Goal: Transaction & Acquisition: Subscribe to service/newsletter

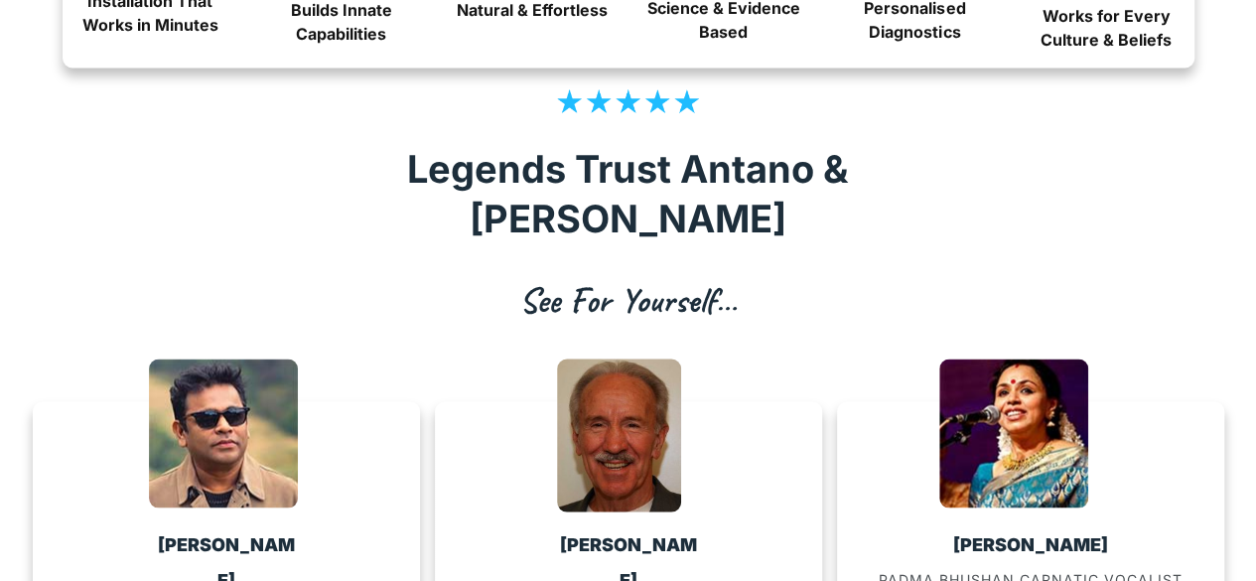
scroll to position [1743, 0]
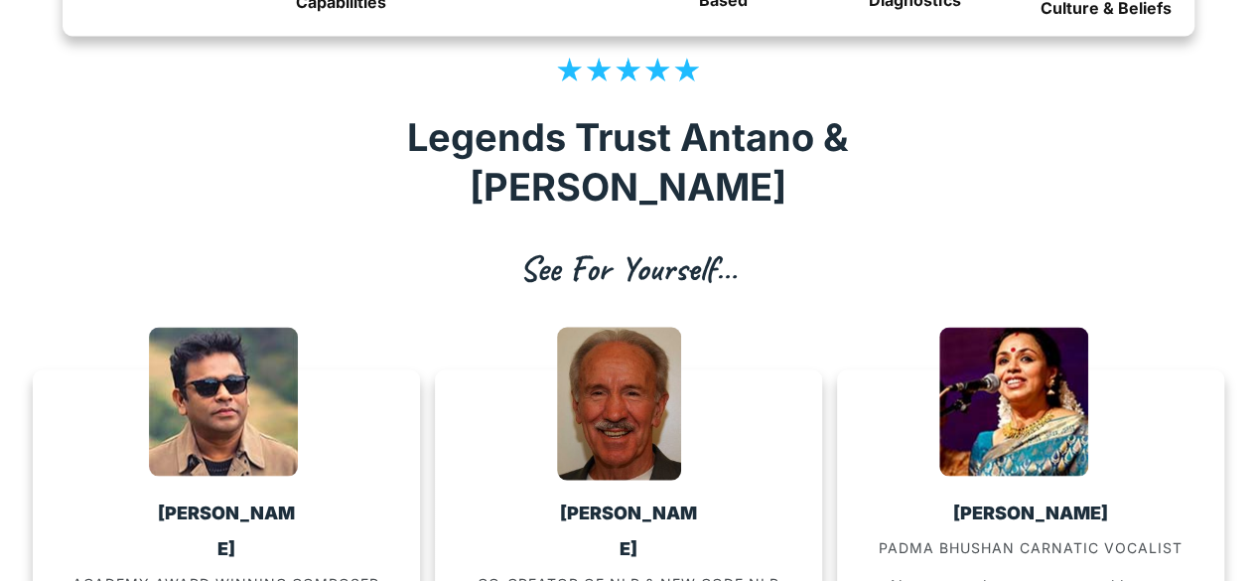
click at [127, 574] on span "ACADEMY AWARD WINNING COMPOSER" at bounding box center [225, 582] width 307 height 17
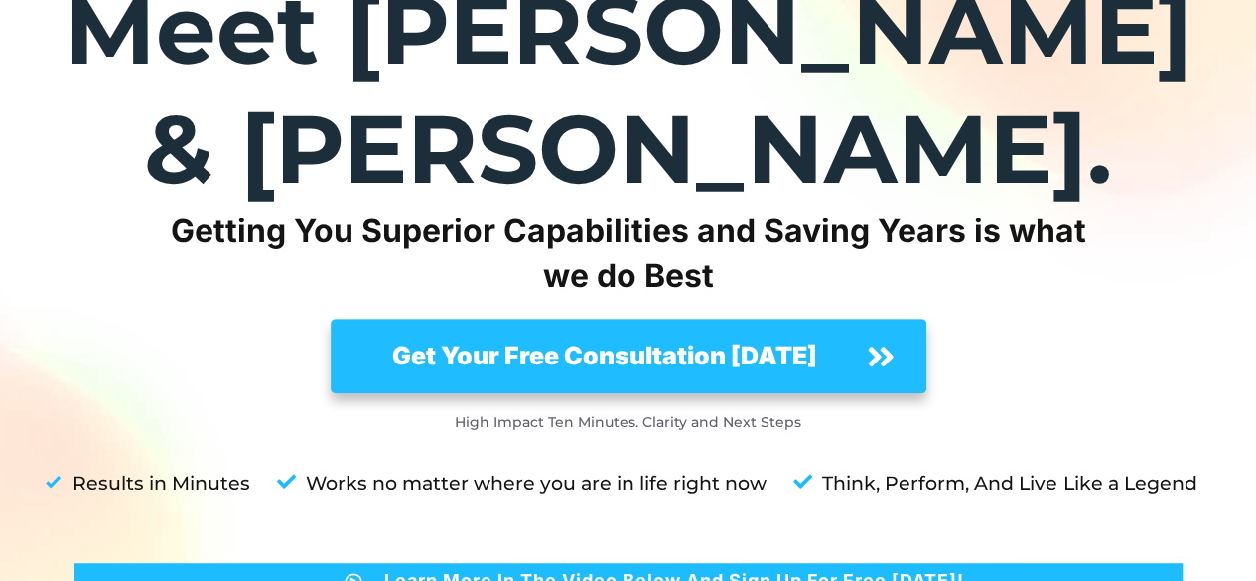
scroll to position [325, 0]
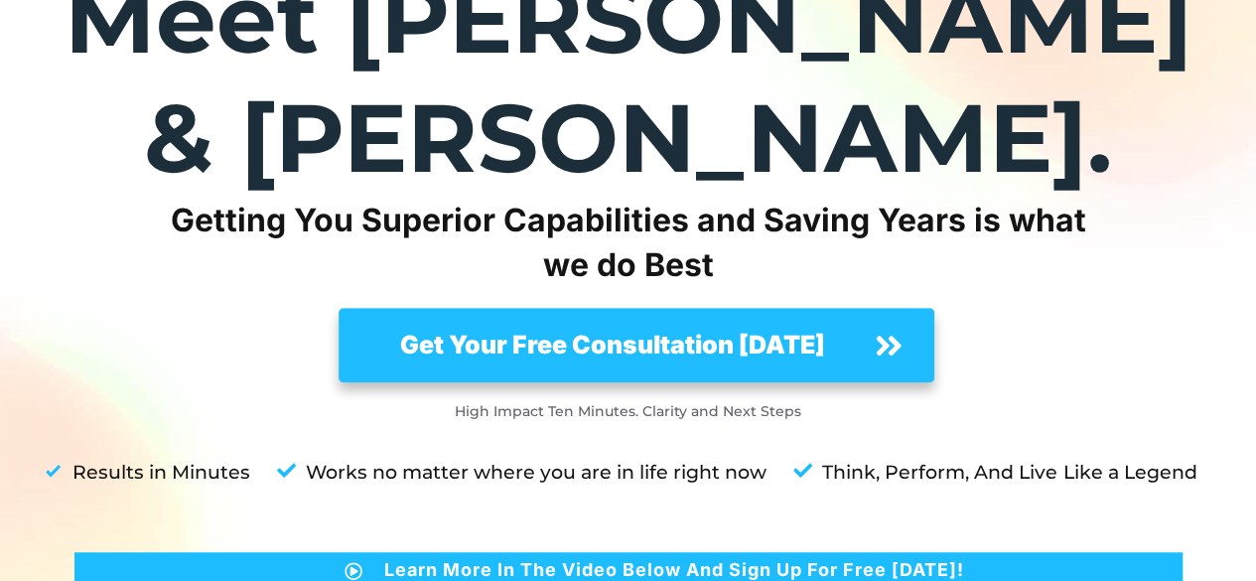
click at [560, 330] on strong "Get Your Free Consultation Today" at bounding box center [612, 345] width 425 height 30
